Goal: Find specific fact: Find specific page/section

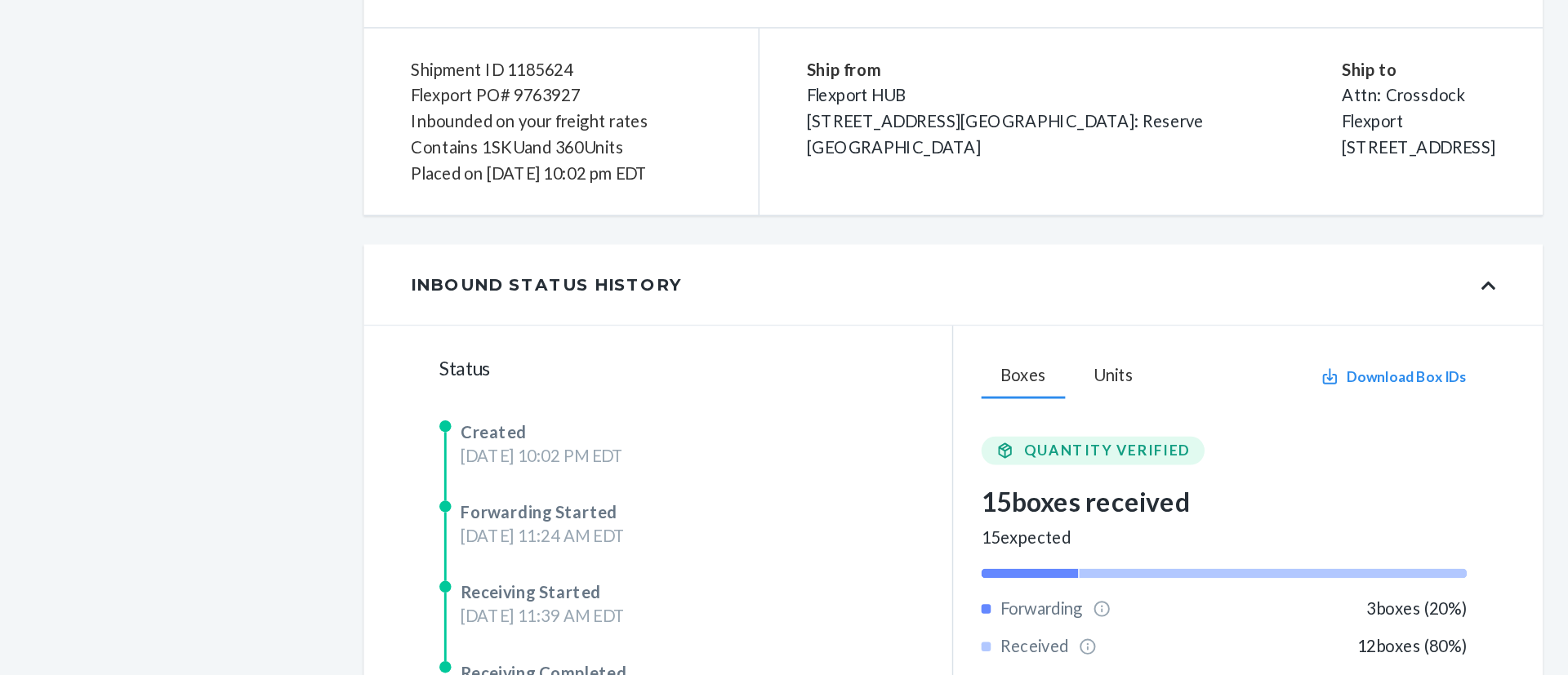
scroll to position [399, 0]
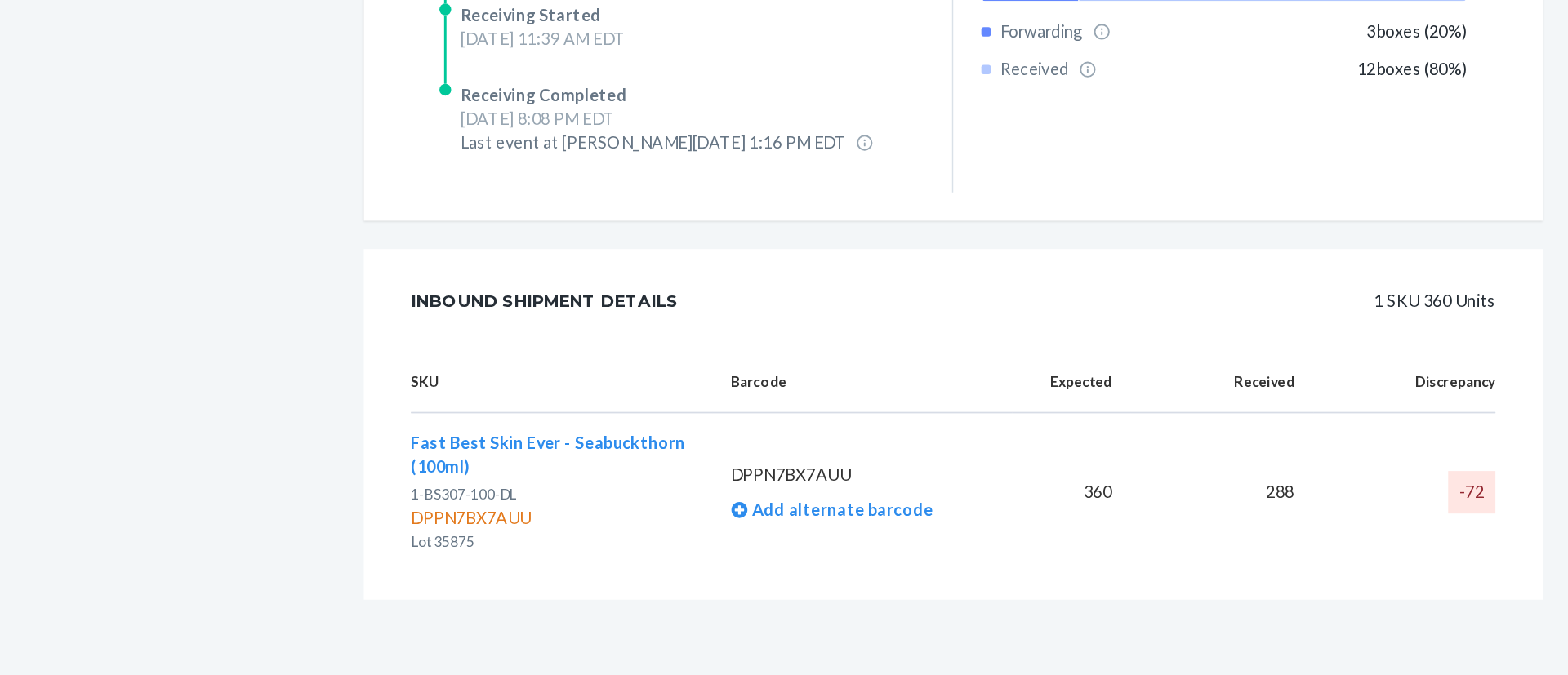
click at [262, 290] on div "Shipment Completed Download Shipment ID 1185624 Flexport PO# 9763927 Inbounded …" at bounding box center [882, 197] width 1348 height 954
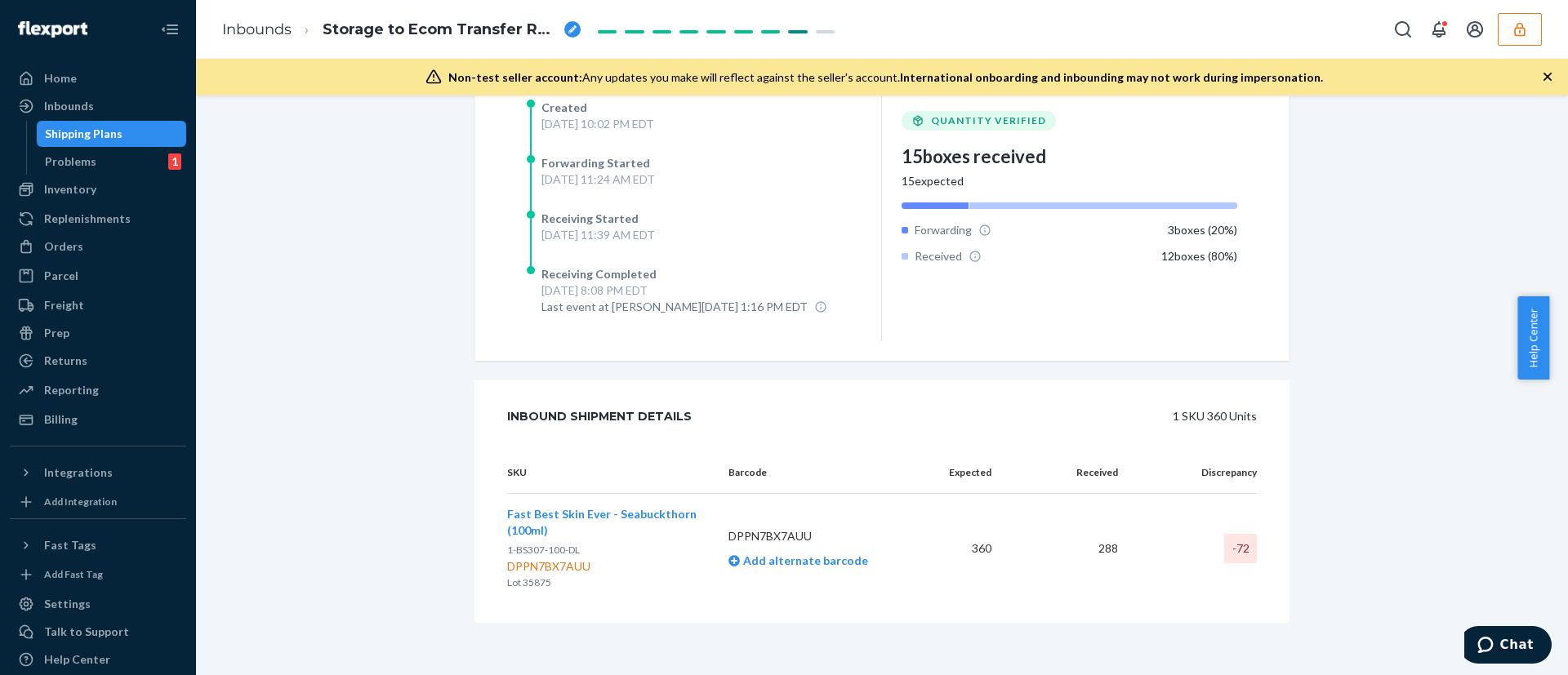
click at [1003, 25] on div "Inbounds Storage to Ecom Transfer RPCNHC2RPW8JH" at bounding box center [882, 29] width 1372 height 58
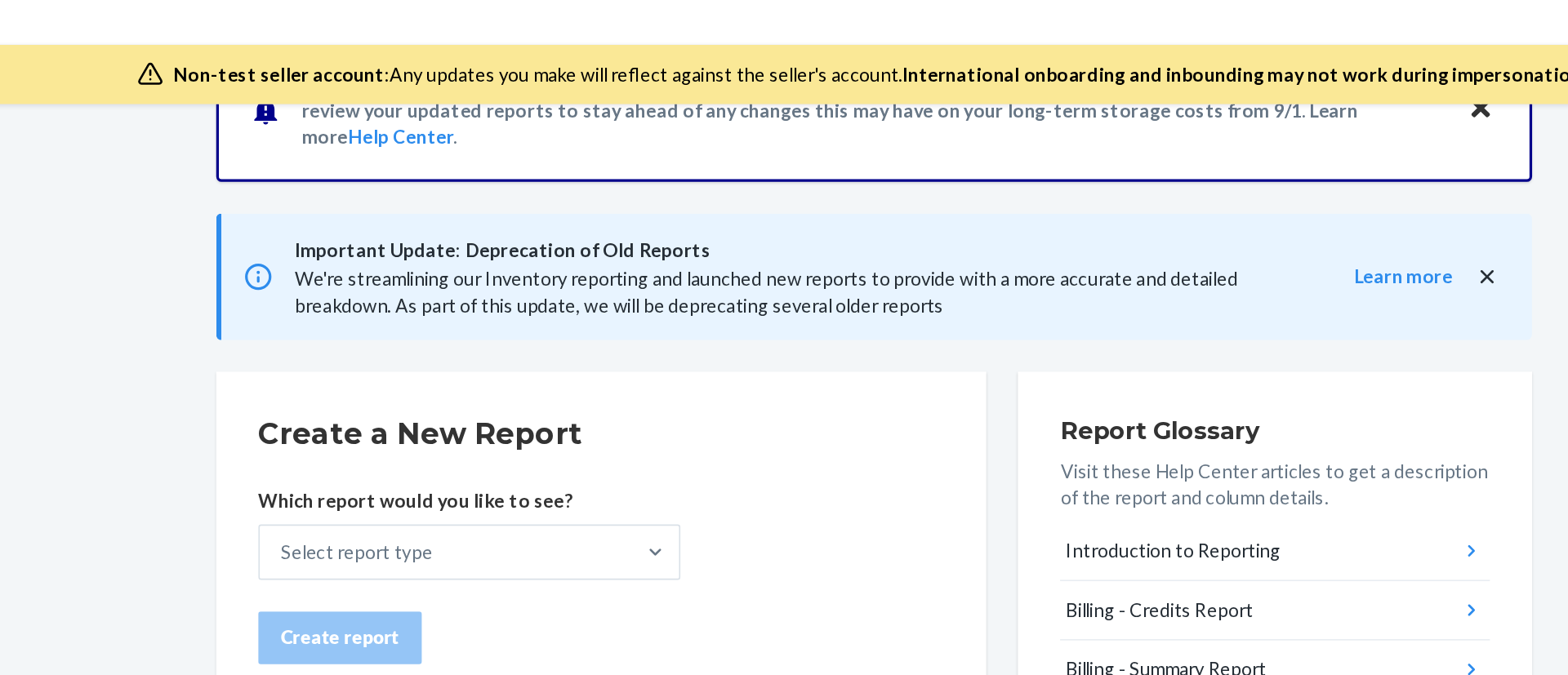
scroll to position [66, 0]
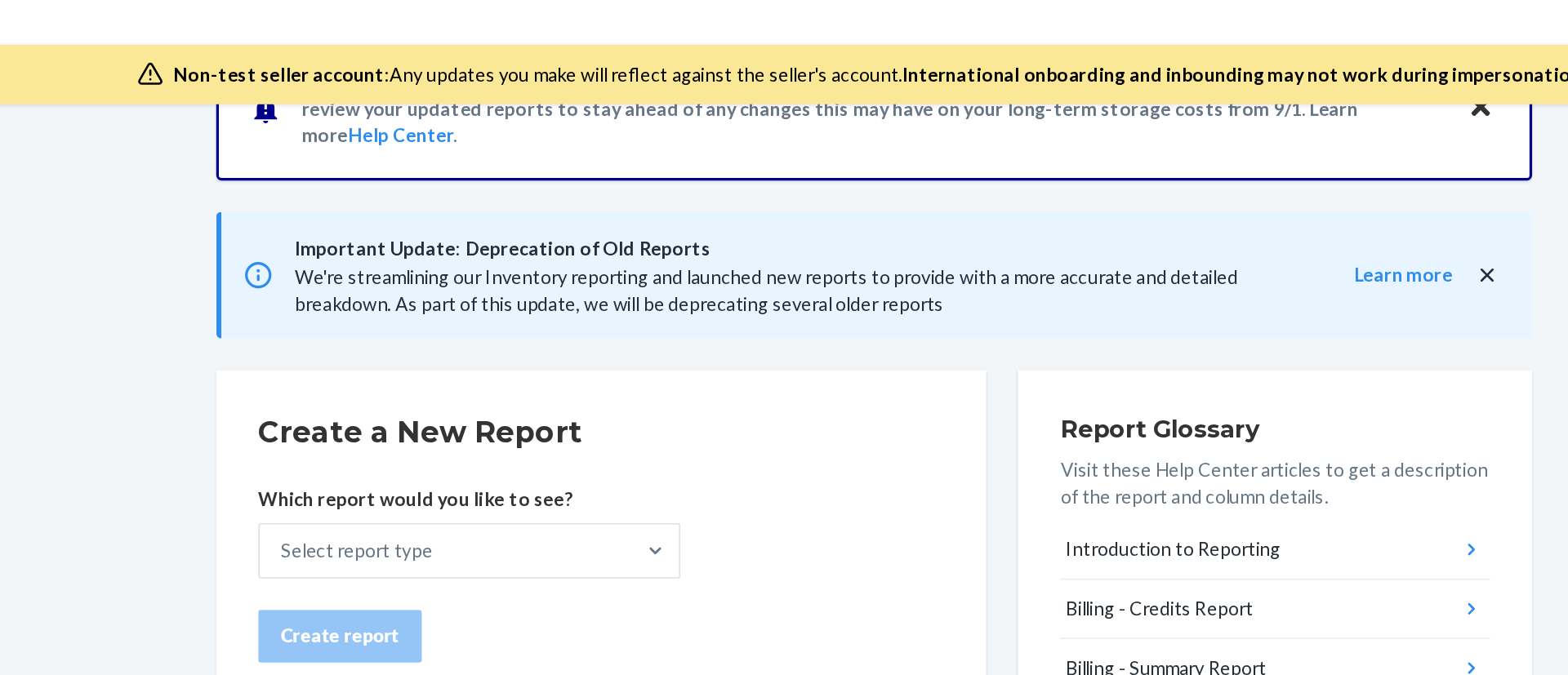
click at [897, 221] on span "We're streamlining our Inventory reporting and launched new reports to provide …" at bounding box center [815, 211] width 584 height 31
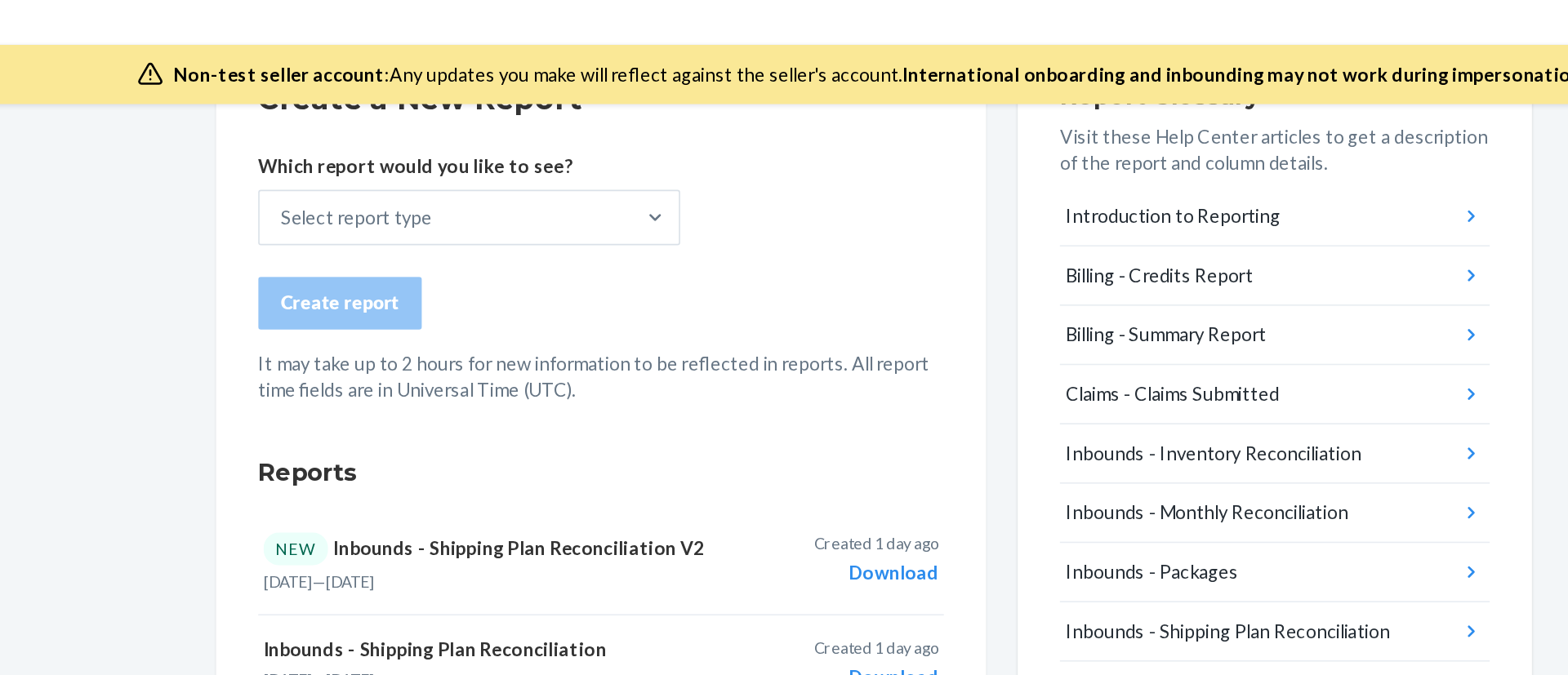
scroll to position [259, 0]
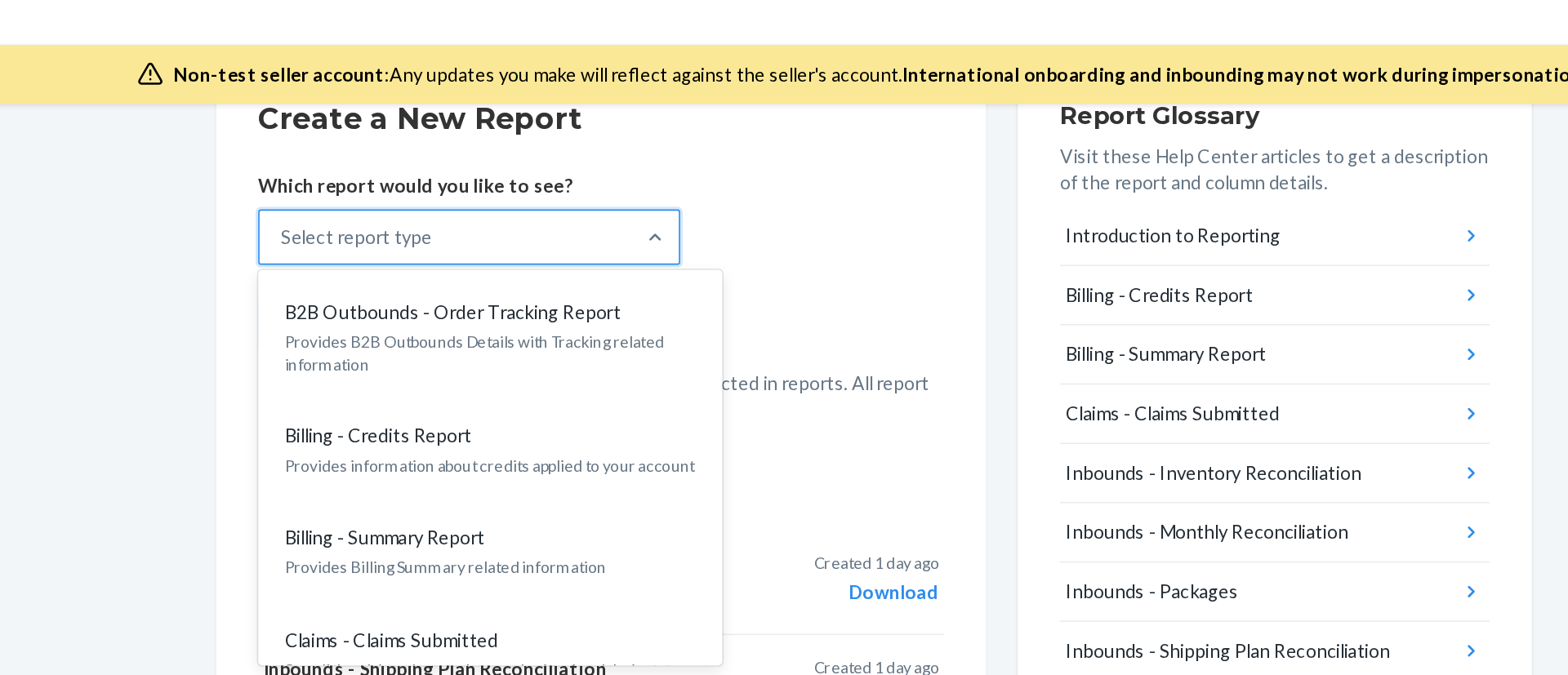
click at [733, 187] on div at bounding box center [746, 178] width 30 height 32
click at [516, 186] on input "option B2B Outbounds - Order Tracking Report focused, 1 of 34. 34 results avail…" at bounding box center [515, 178] width 2 height 16
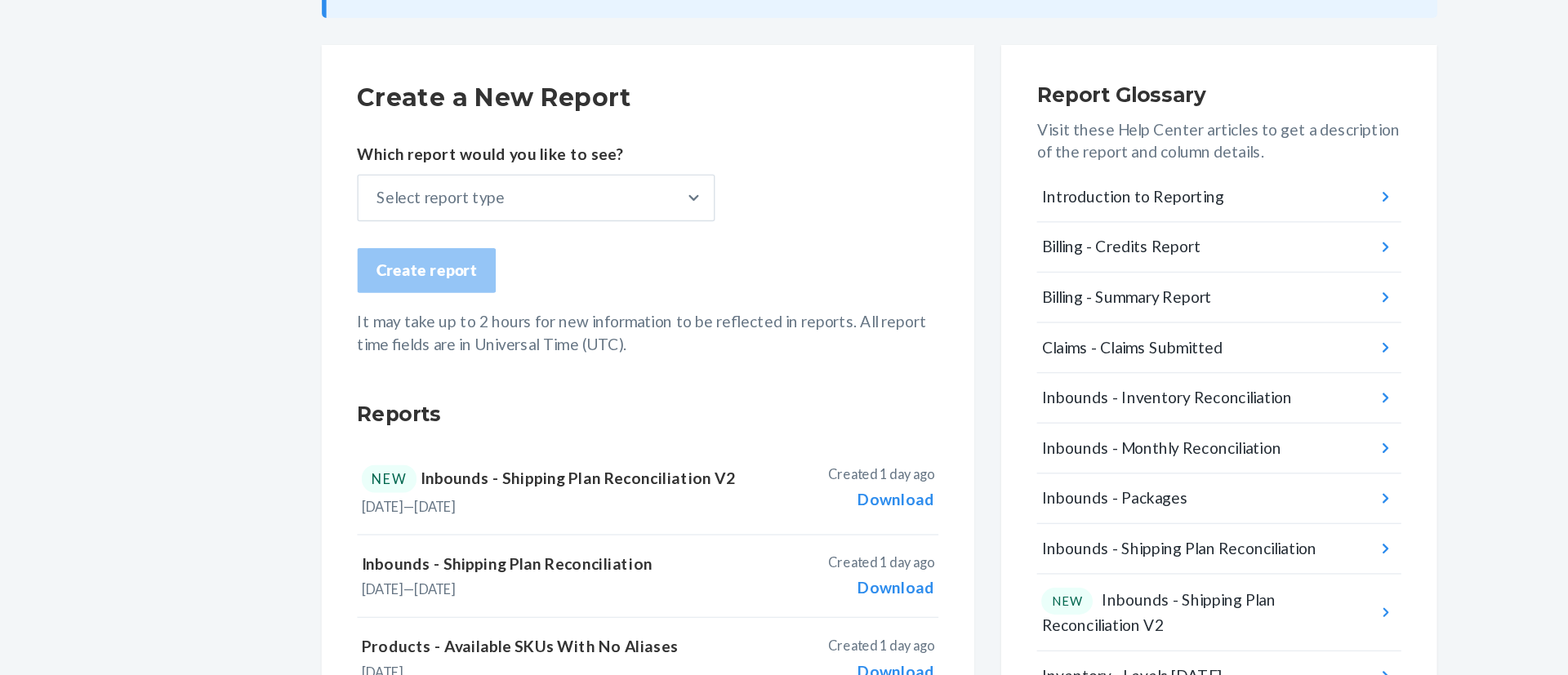
scroll to position [111, 0]
click at [1129, 473] on div "Inbounds - Inventory Reconciliation" at bounding box center [1092, 473] width 183 height 16
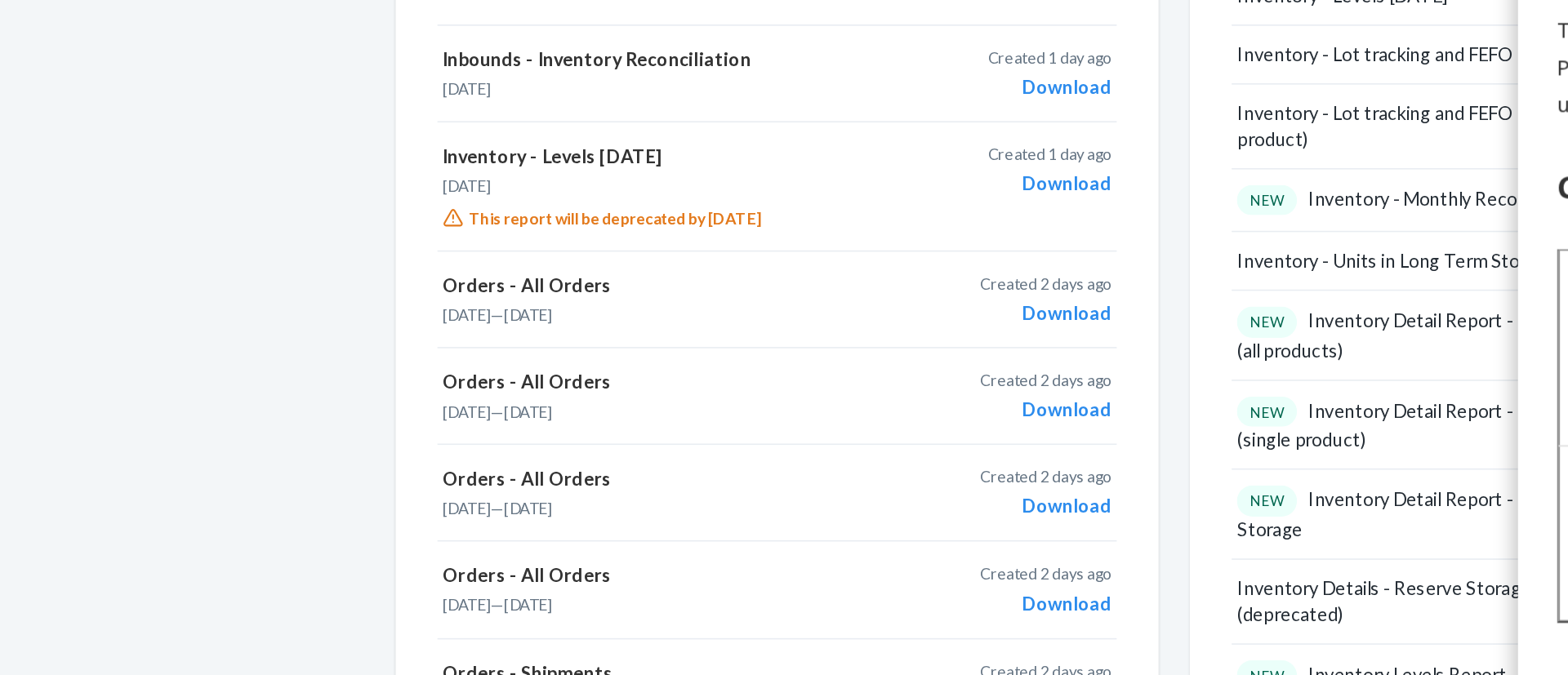
scroll to position [648, 0]
click at [564, 240] on p "Inventory - Levels Today" at bounding box center [641, 239] width 276 height 16
click at [595, 242] on p "Inventory - Levels Today" at bounding box center [641, 239] width 276 height 16
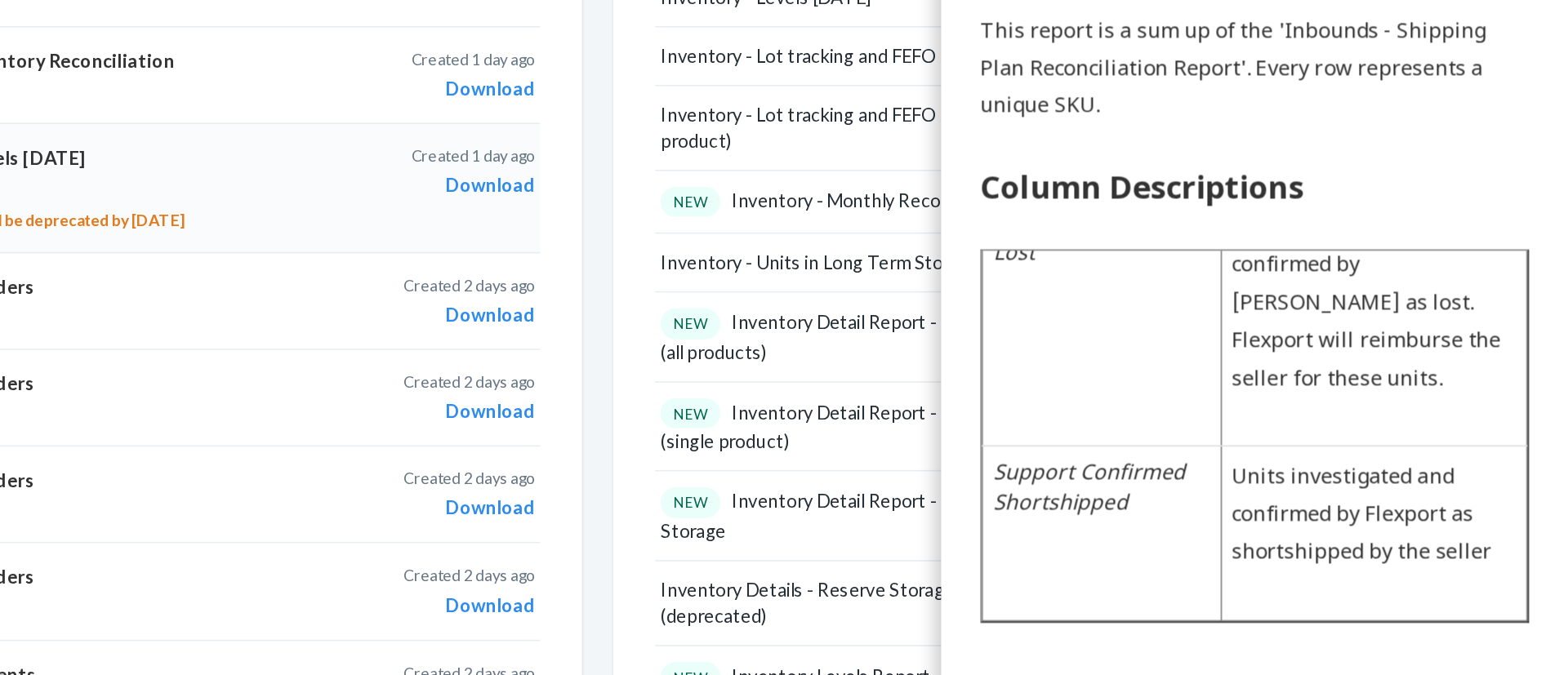
scroll to position [0, 0]
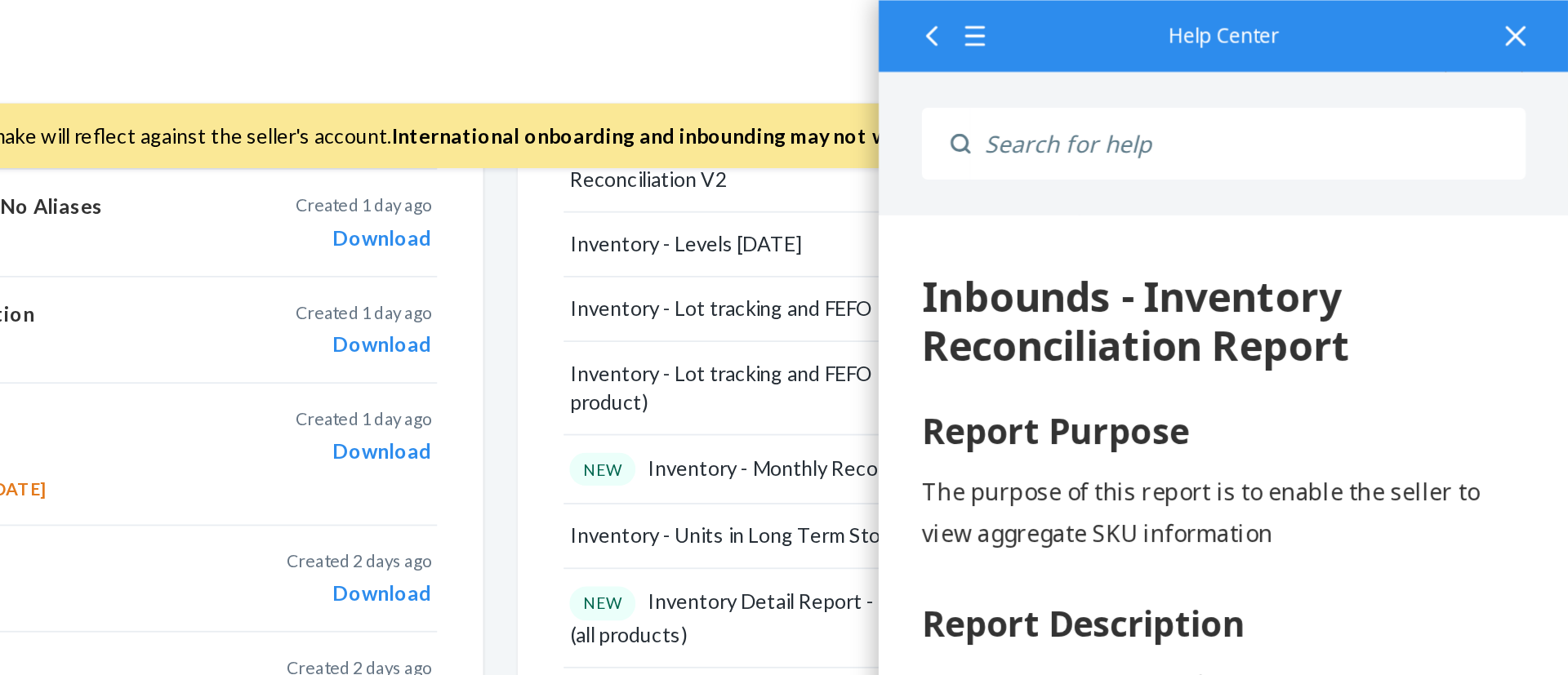
click at [1549, 31] on div at bounding box center [1538, 20] width 36 height 40
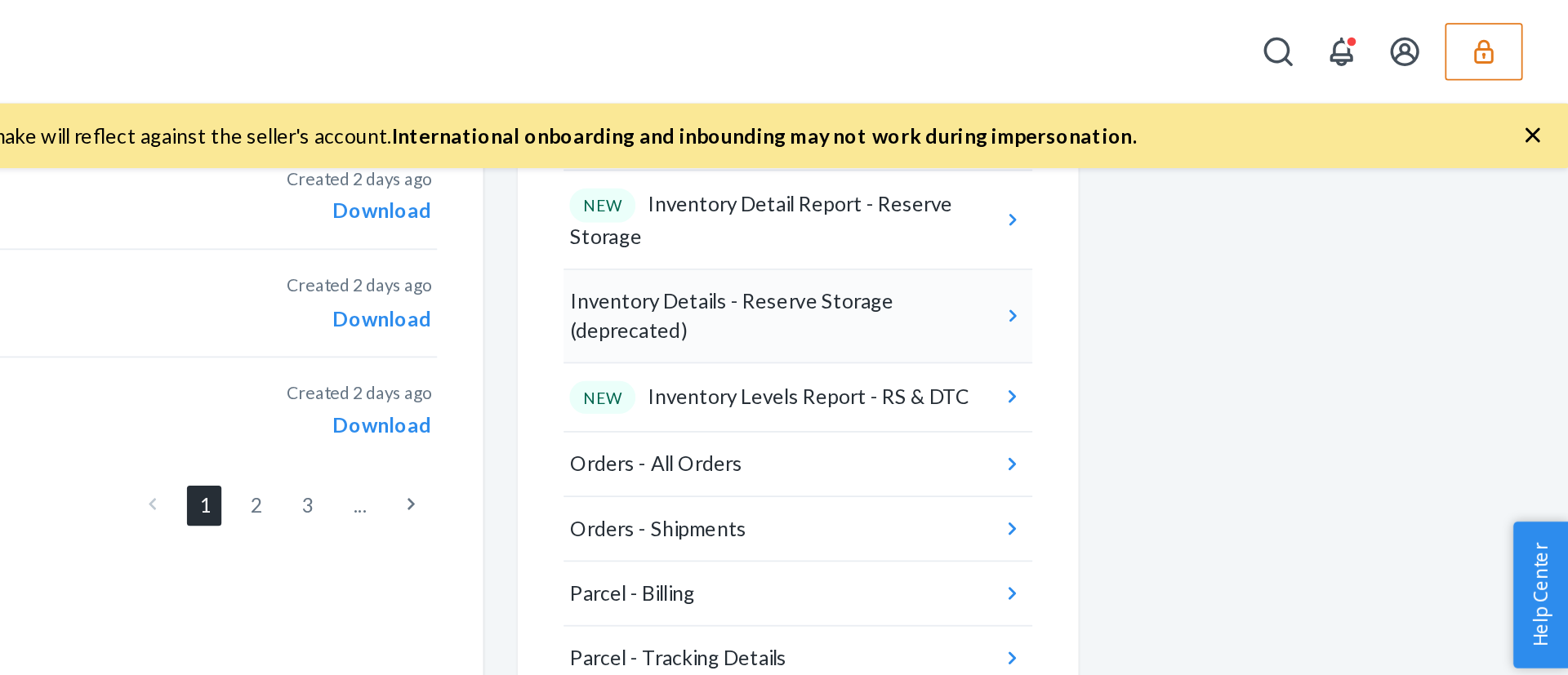
scroll to position [992, 0]
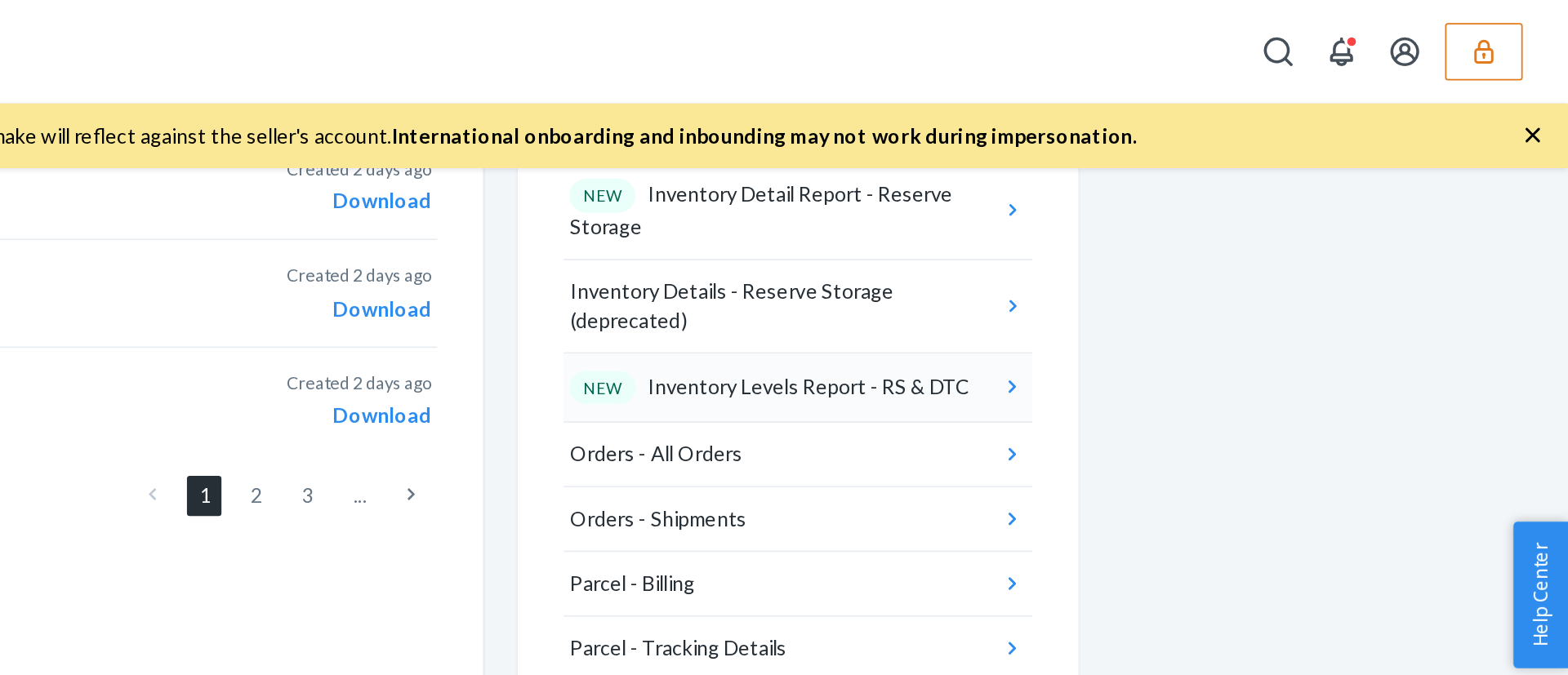
click at [1094, 211] on div "NEW Inventory Levels Report - RS & DTC" at bounding box center [1114, 221] width 227 height 20
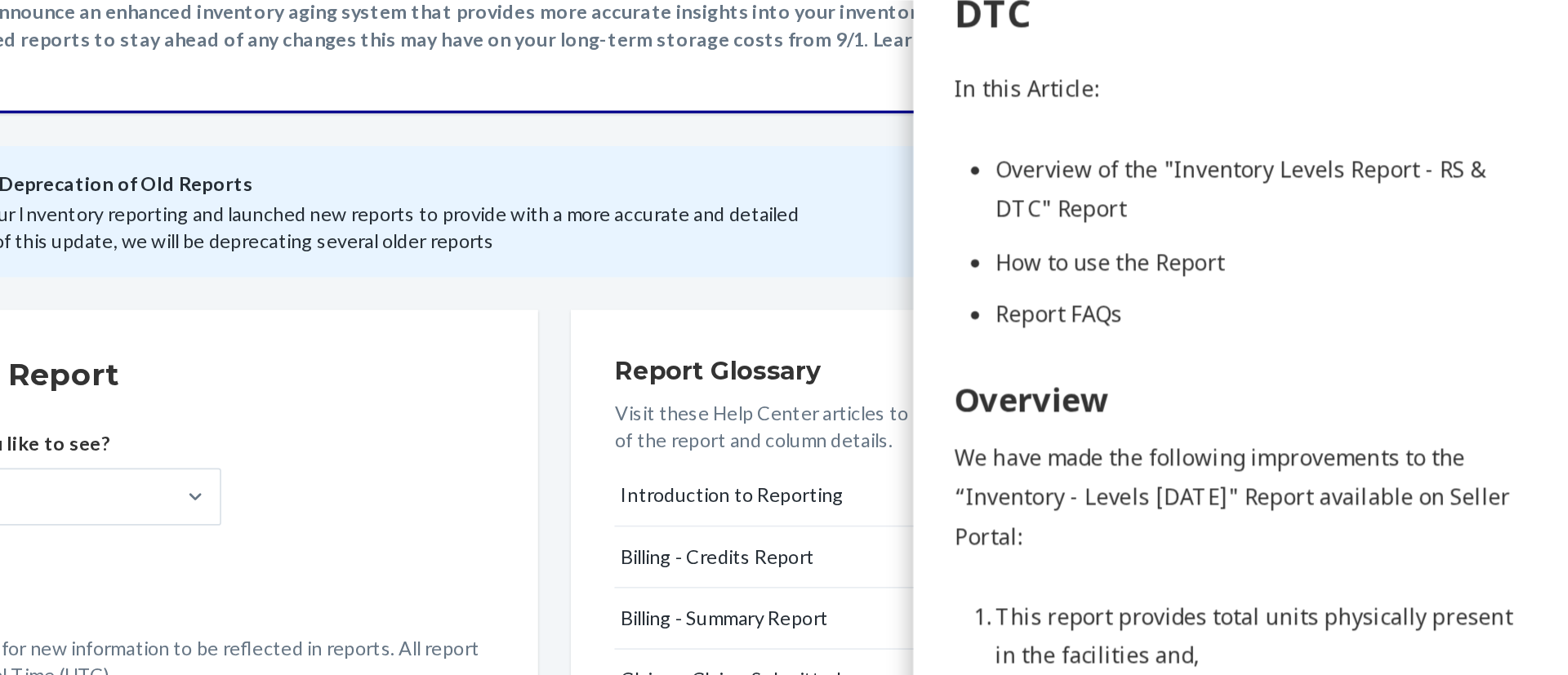
scroll to position [0, 0]
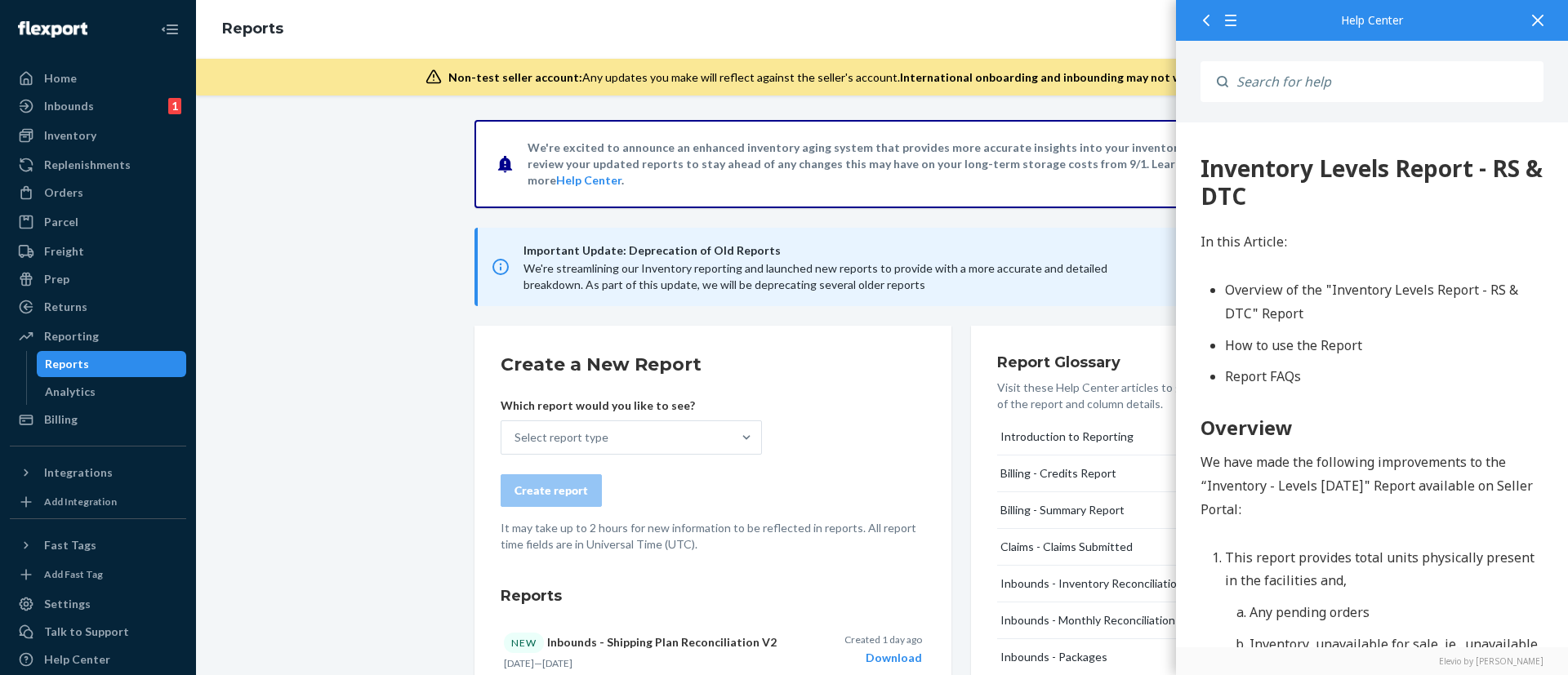
click at [1538, 21] on icon at bounding box center [1537, 20] width 12 height 12
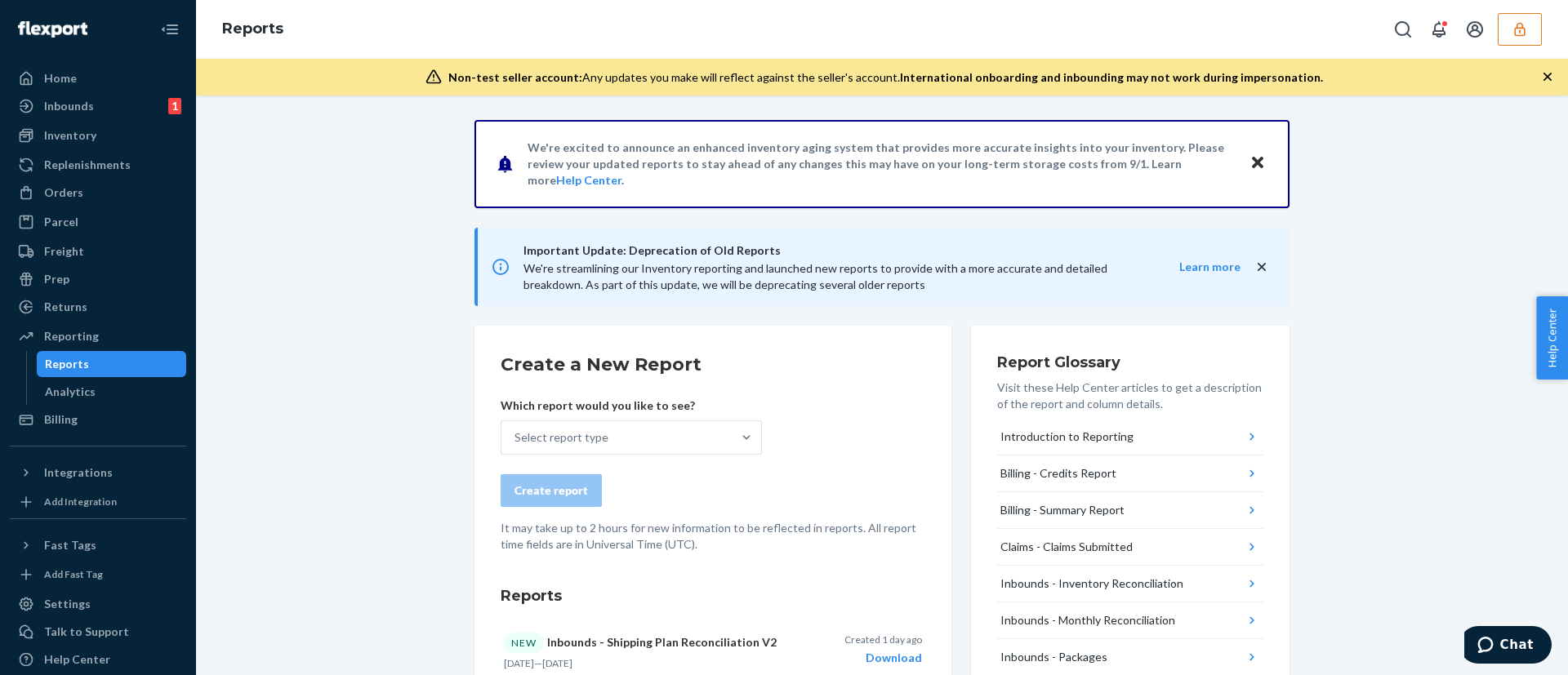
click at [1520, 22] on icon "button" at bounding box center [1520, 29] width 11 height 13
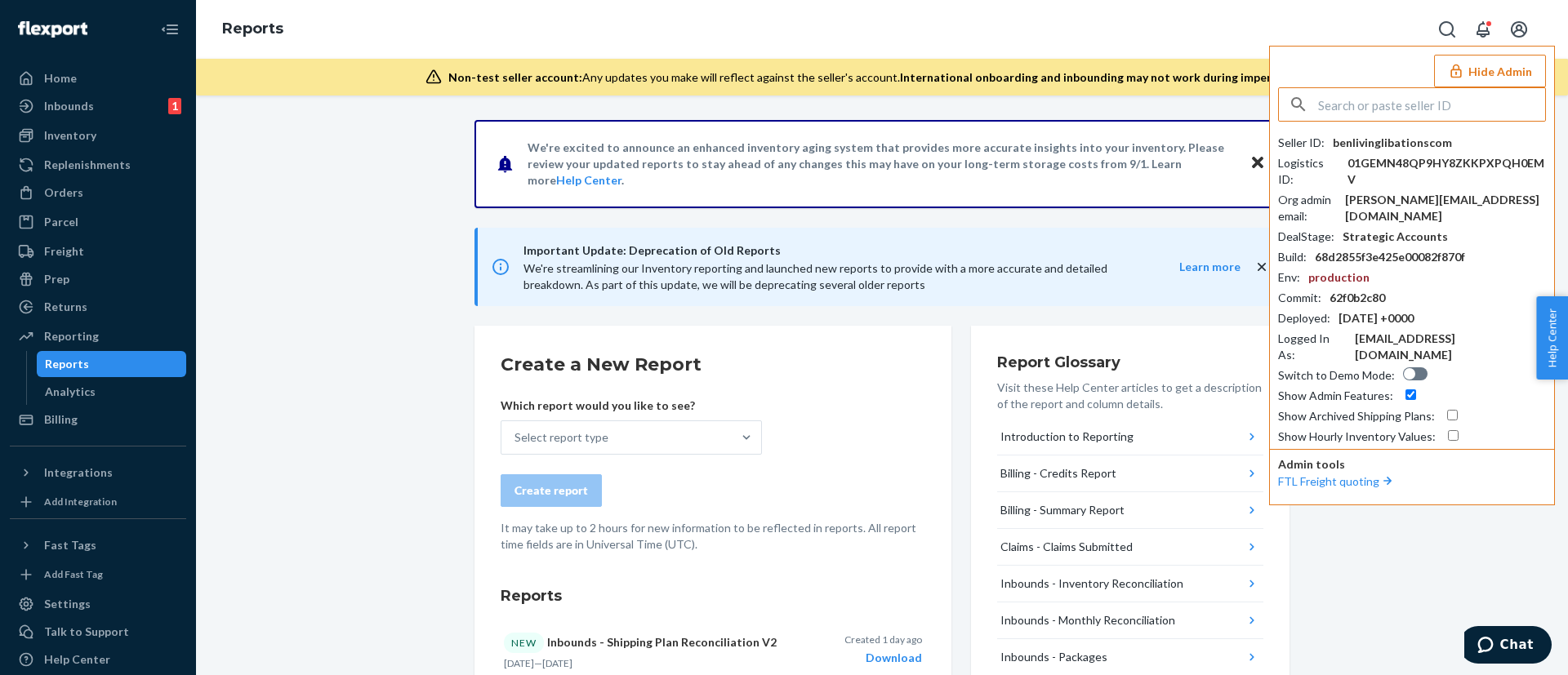
click at [1446, 107] on input "text" at bounding box center [1431, 104] width 227 height 32
type input "shawn@v12rs.com"
click at [1425, 136] on span "01GW2Q03WF2M40RSMVJ51ZJQF8" at bounding box center [1417, 143] width 243 height 16
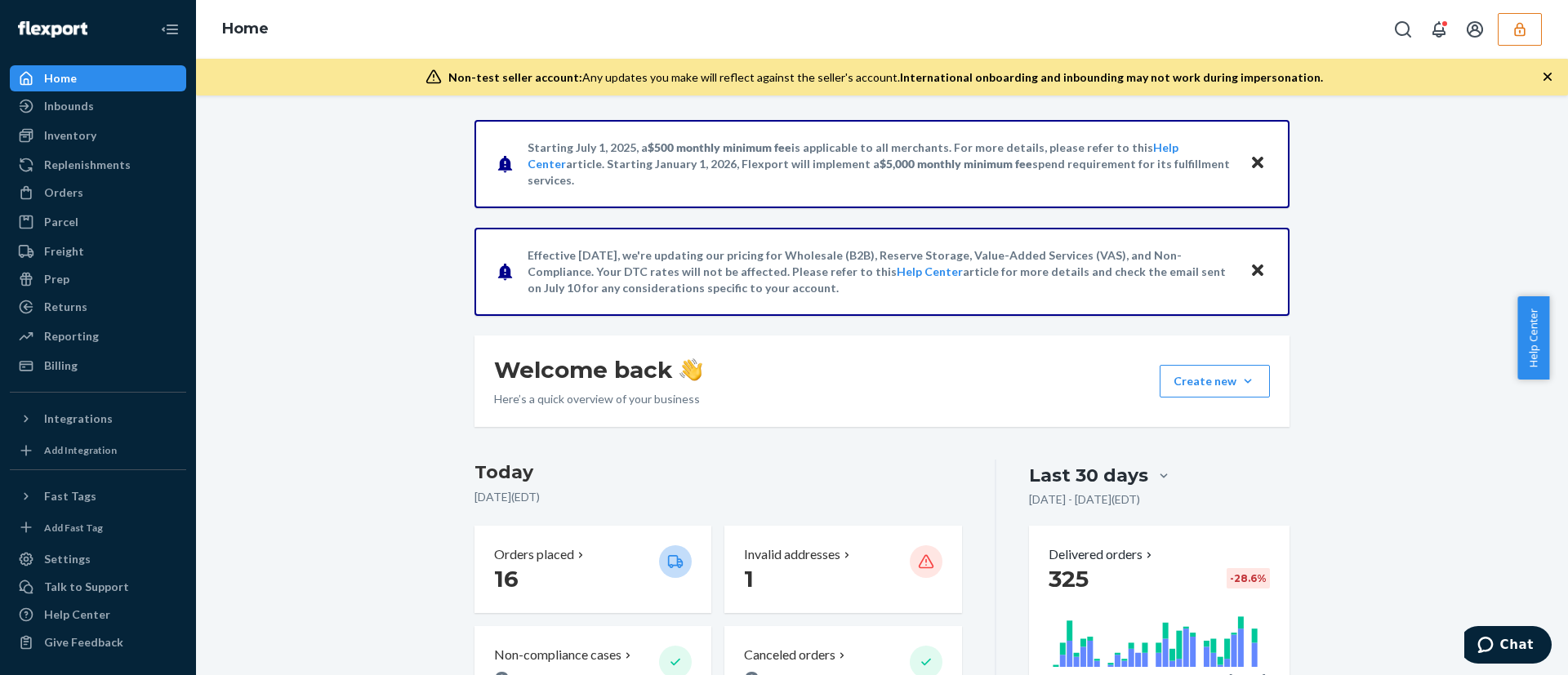
click at [1517, 25] on icon "button" at bounding box center [1520, 29] width 11 height 13
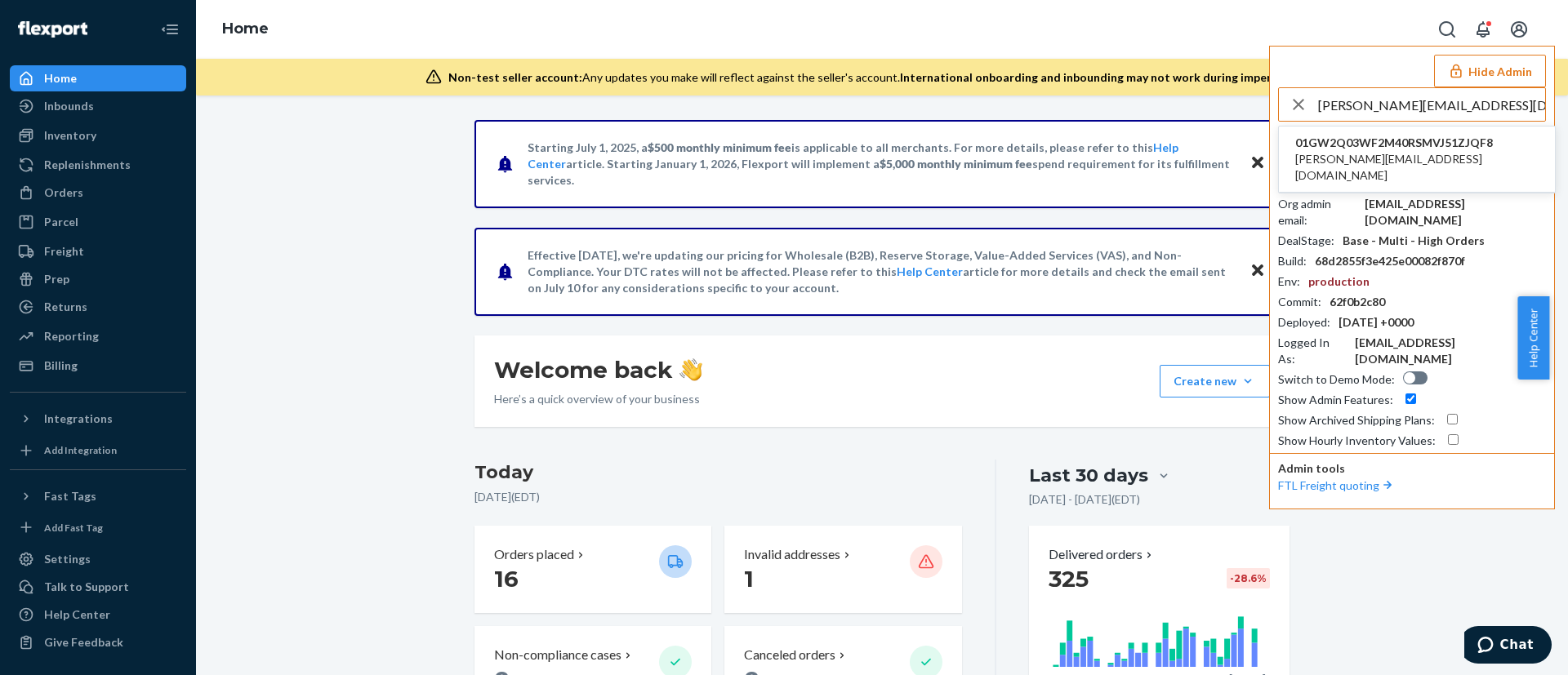
click at [1435, 104] on input "shawn@v12rs.com" at bounding box center [1431, 104] width 227 height 32
type input "shawn@v12rs.com"
click at [1433, 145] on span "01GW2Q03WF2M40RSMVJ51ZJQF8" at bounding box center [1417, 143] width 243 height 16
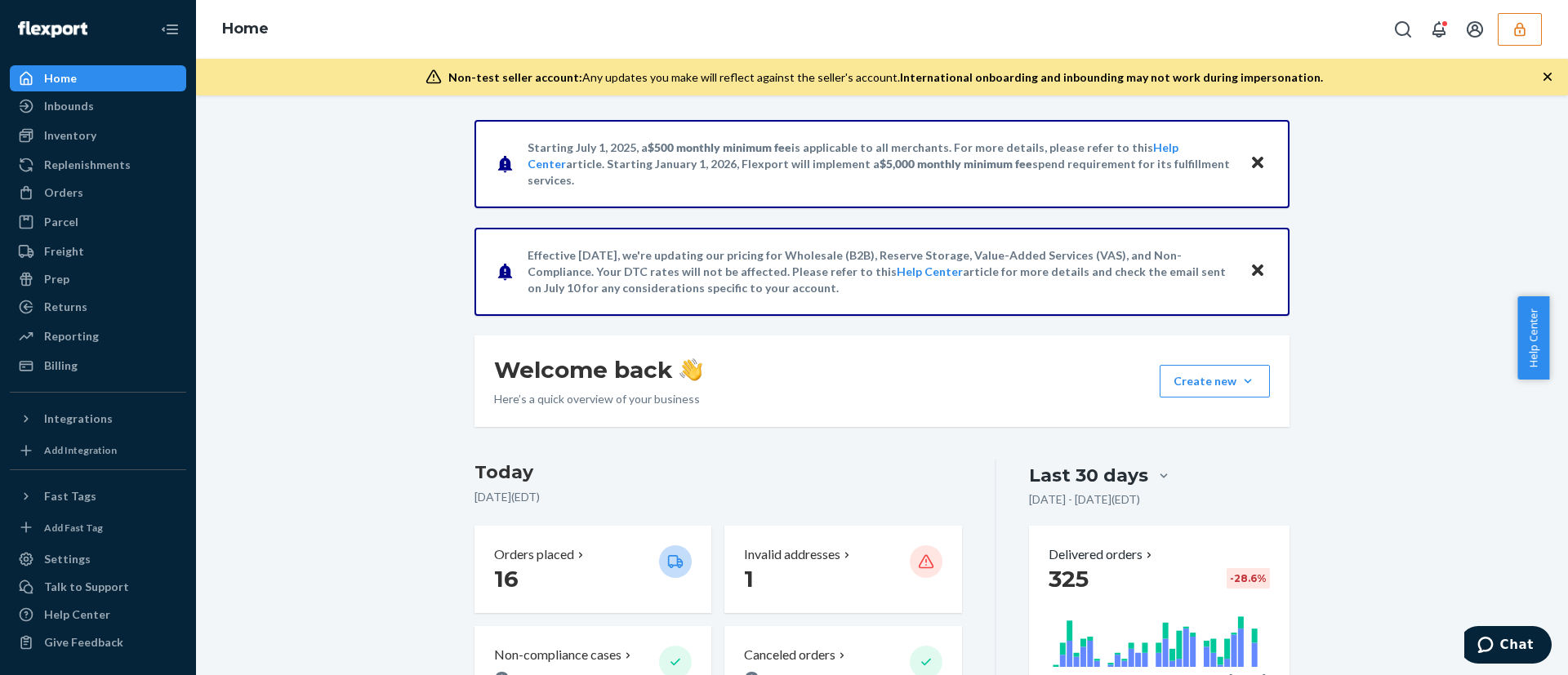
click at [1525, 38] on button "button" at bounding box center [1520, 30] width 44 height 32
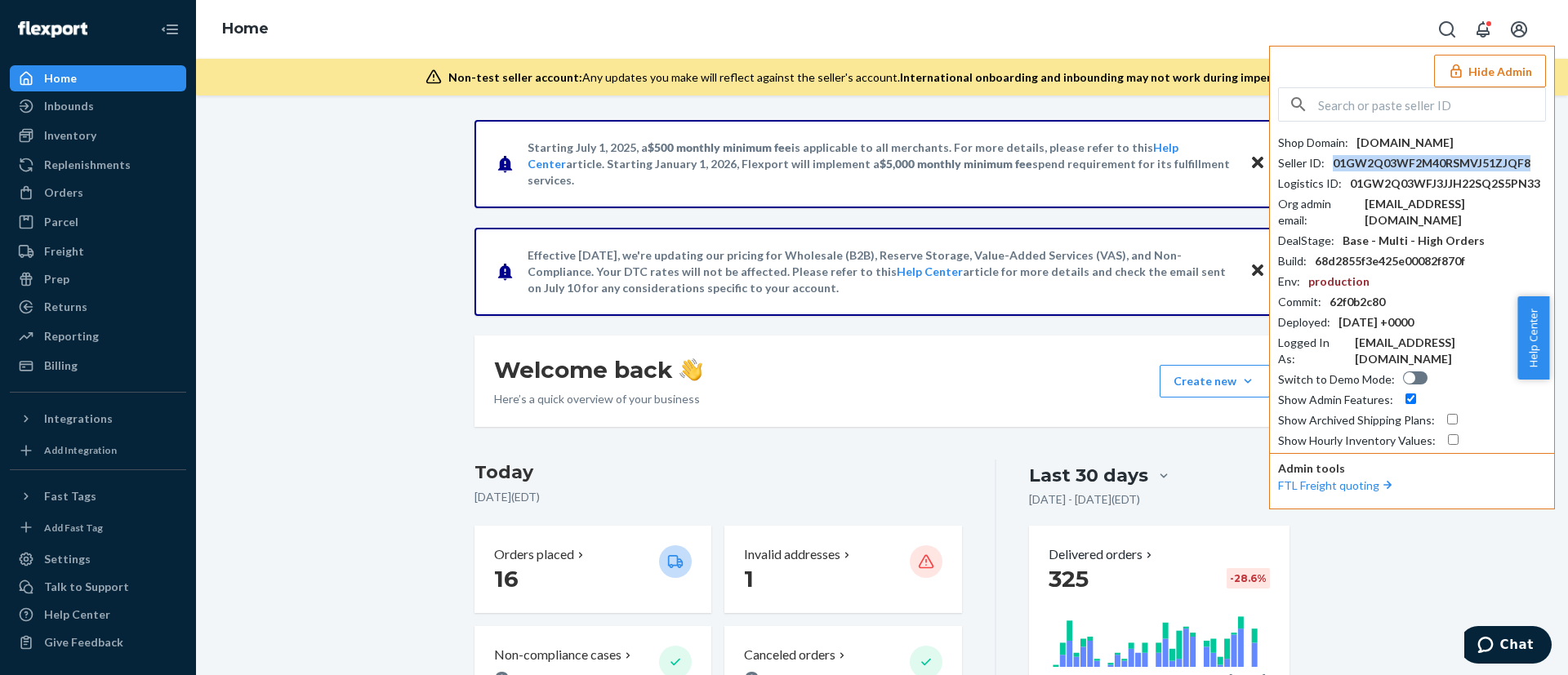
click at [1363, 156] on div "01GW2Q03WF2M40RSMVJ51ZJQF8" at bounding box center [1431, 163] width 198 height 16
copy div "01GW2Q03WF2M40RSMVJ51ZJQF8"
